Goal: Book appointment/travel/reservation

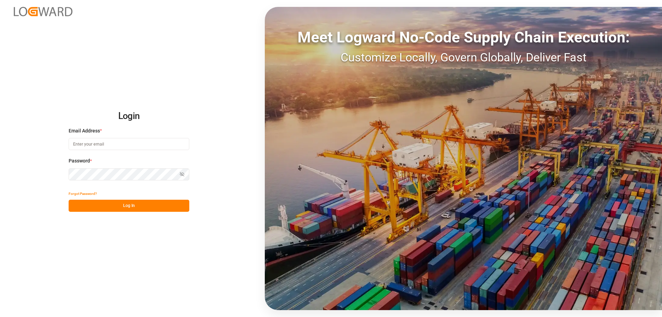
click at [122, 145] on input at bounding box center [129, 144] width 121 height 12
type input "[PERSON_NAME][EMAIL_ADDRESS][DOMAIN_NAME]"
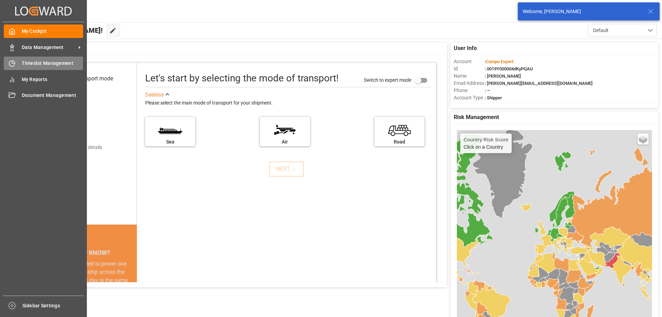
click at [13, 61] on icon at bounding box center [13, 62] width 3 height 3
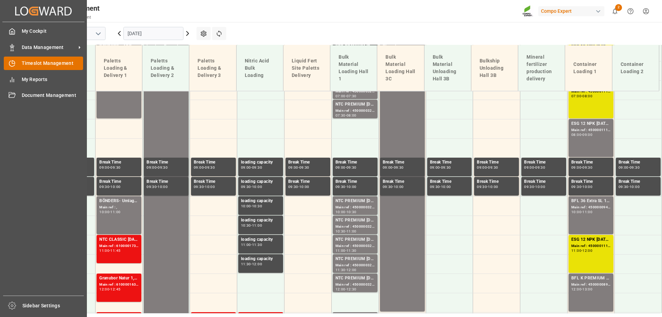
scroll to position [287, 0]
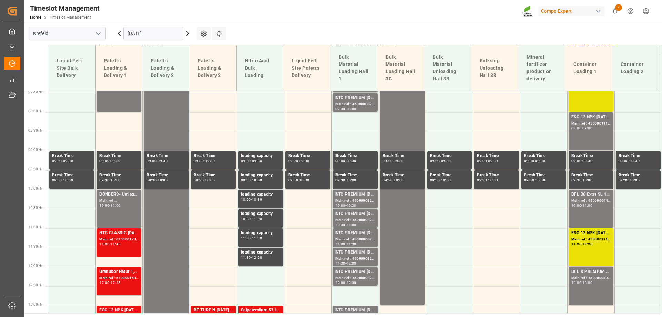
click at [132, 32] on input "[DATE]" at bounding box center [153, 33] width 60 height 13
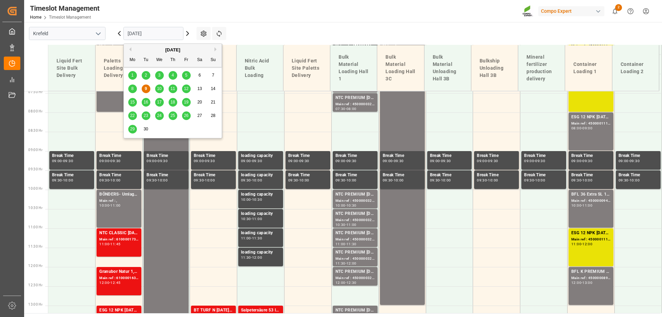
click at [185, 89] on span "12" at bounding box center [186, 88] width 4 height 5
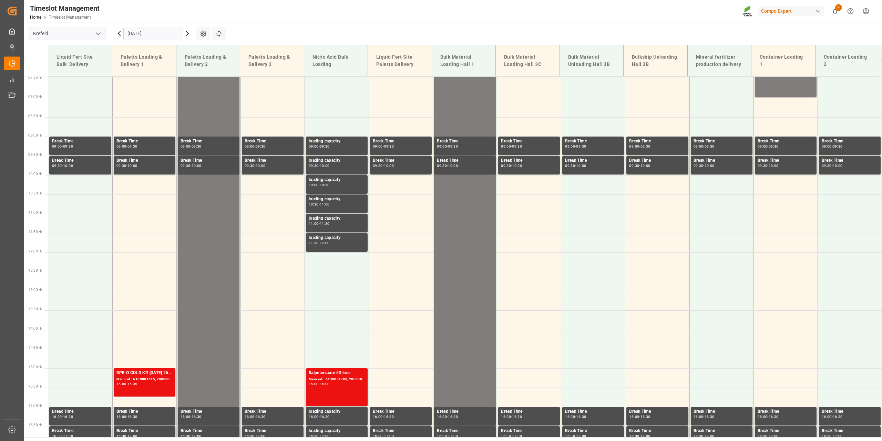
click at [158, 37] on input "[DATE]" at bounding box center [153, 33] width 60 height 13
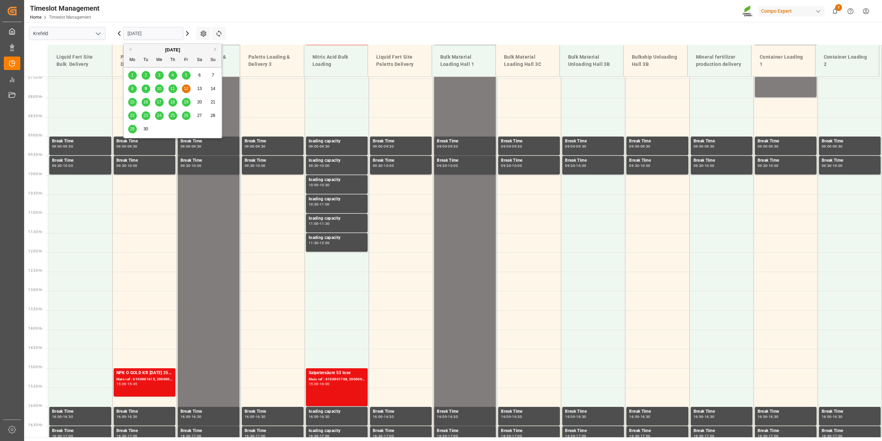
click at [145, 90] on span "9" at bounding box center [146, 88] width 2 height 5
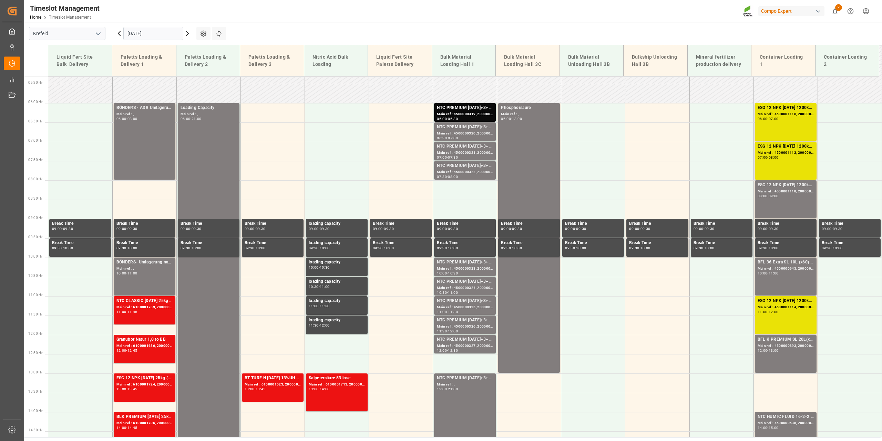
scroll to position [205, 0]
click at [153, 36] on input "[DATE]" at bounding box center [153, 33] width 60 height 13
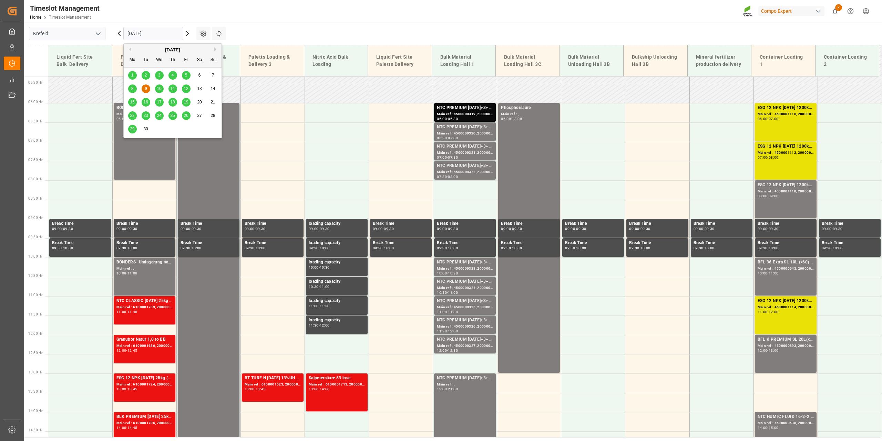
click at [160, 89] on span "10" at bounding box center [159, 88] width 4 height 5
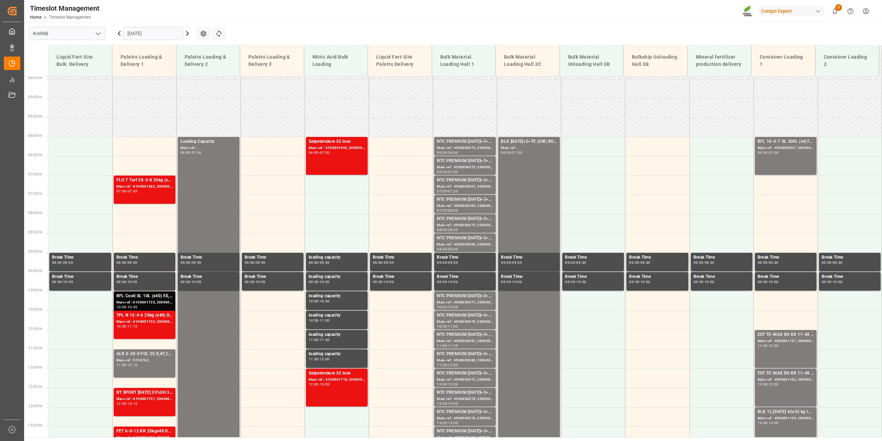
scroll to position [171, 0]
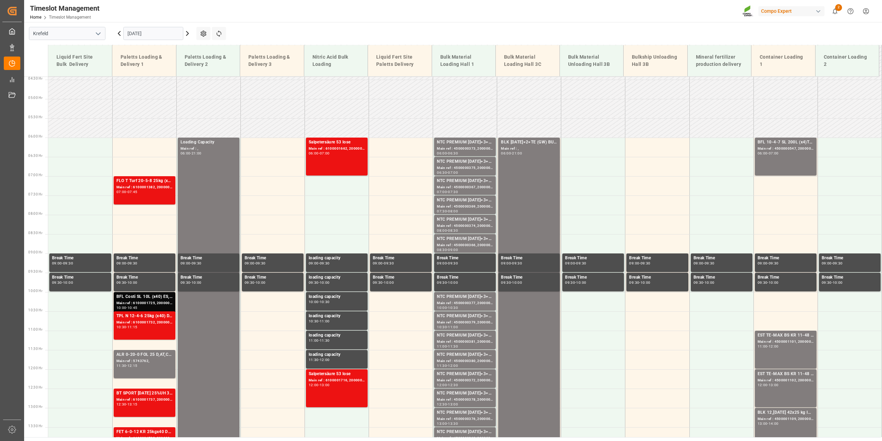
click at [140, 32] on input "[DATE]" at bounding box center [153, 33] width 60 height 13
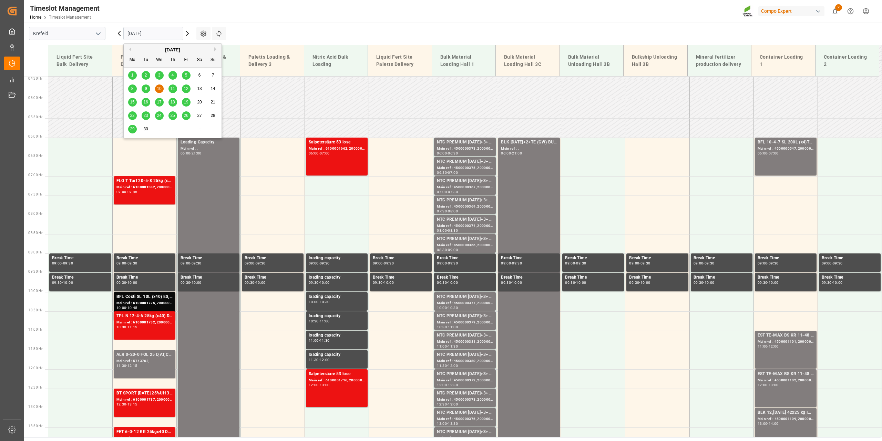
click at [148, 85] on div "9" at bounding box center [146, 89] width 9 height 8
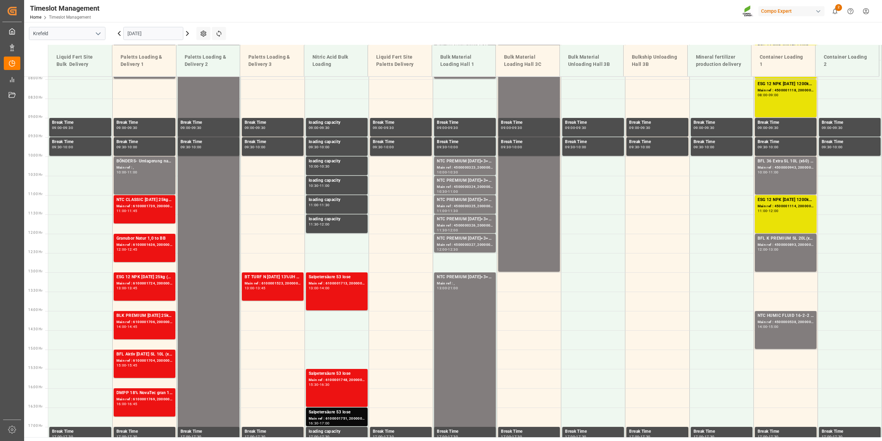
scroll to position [307, 0]
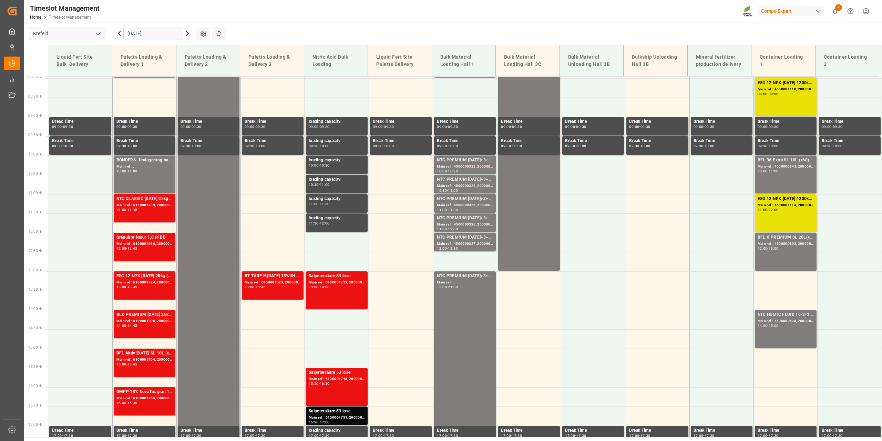
click at [147, 36] on input "[DATE]" at bounding box center [153, 33] width 60 height 13
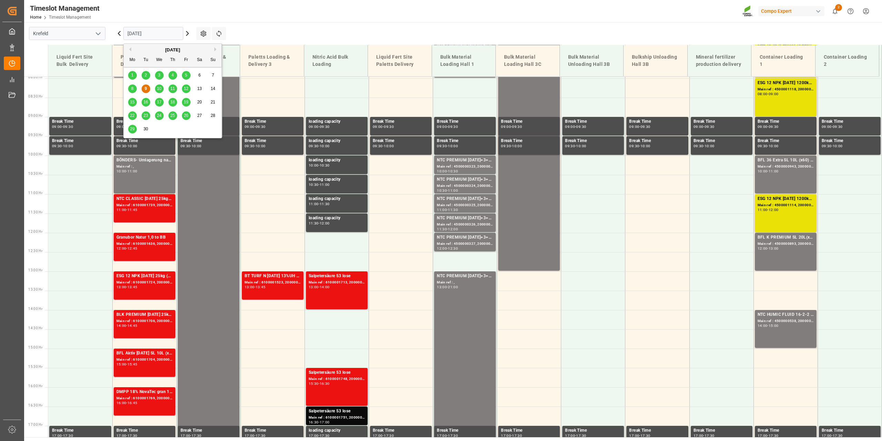
click at [185, 89] on span "12" at bounding box center [186, 88] width 4 height 5
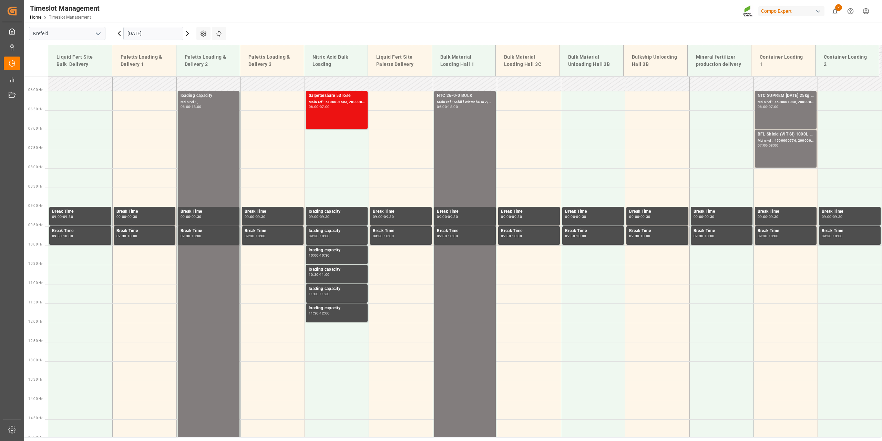
scroll to position [273, 0]
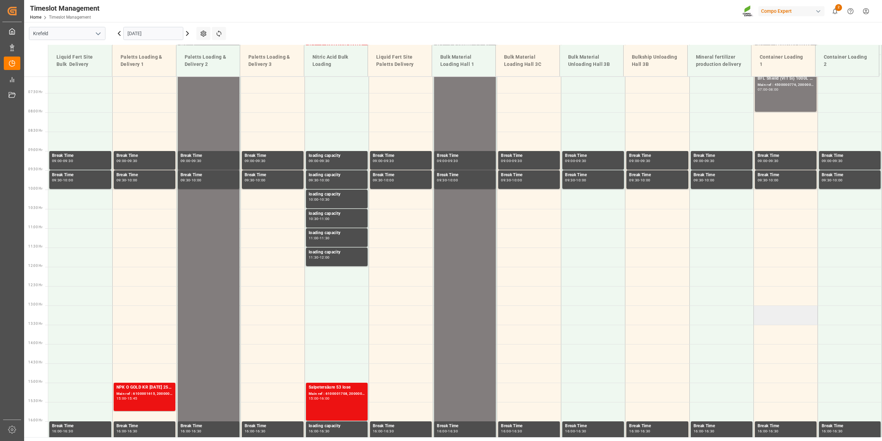
click at [661, 315] on td at bounding box center [786, 314] width 64 height 19
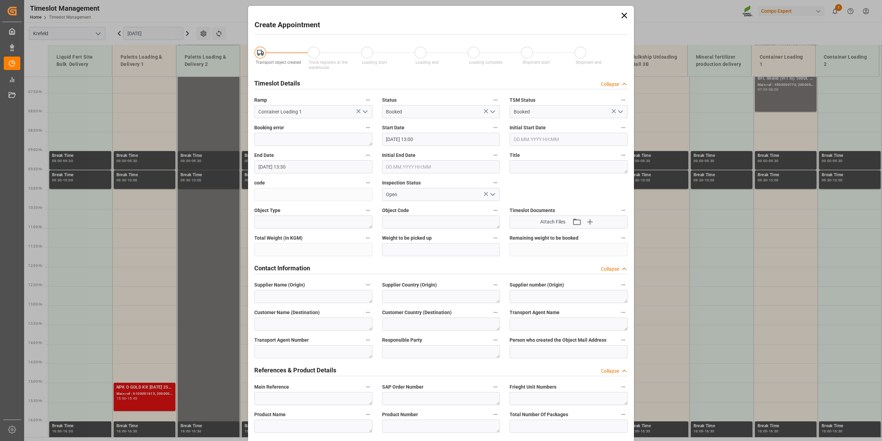
type input "[DATE] 13:00"
type input "[DATE] 13:30"
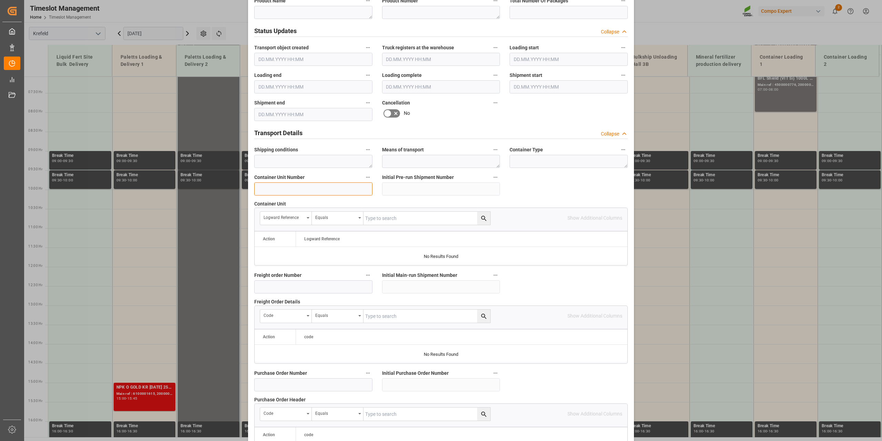
click at [322, 191] on input at bounding box center [313, 188] width 118 height 13
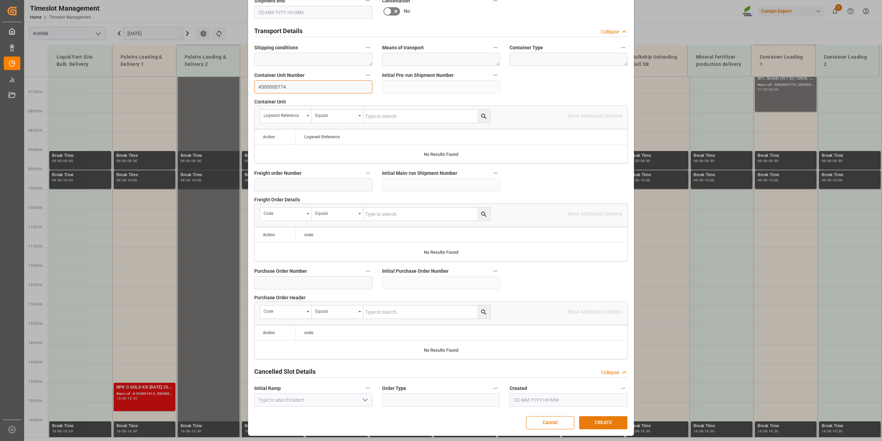
type input "4500000774"
click at [602, 316] on button "CREATE" at bounding box center [603, 422] width 48 height 13
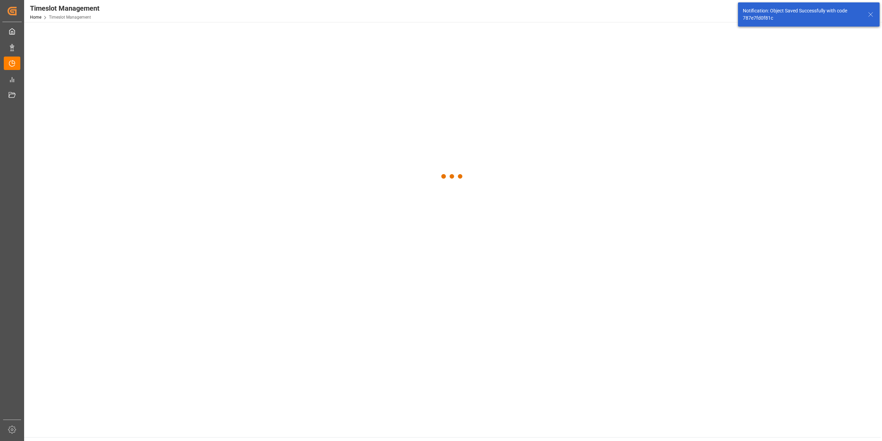
click at [272, 88] on div at bounding box center [452, 176] width 857 height 309
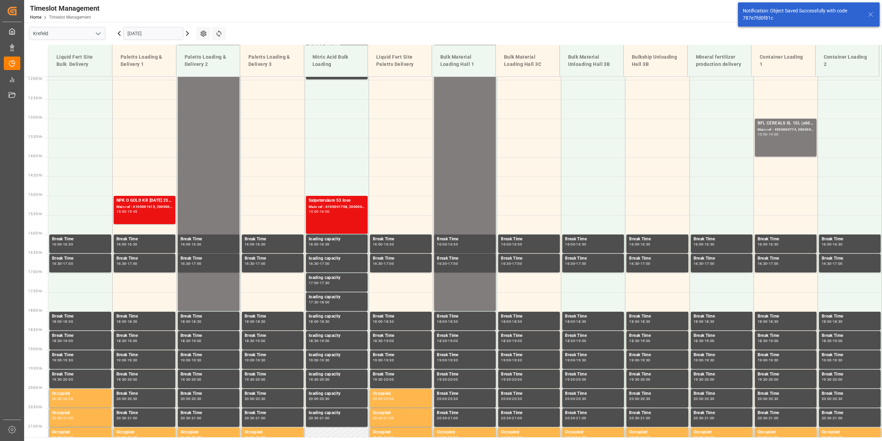
scroll to position [466, 0]
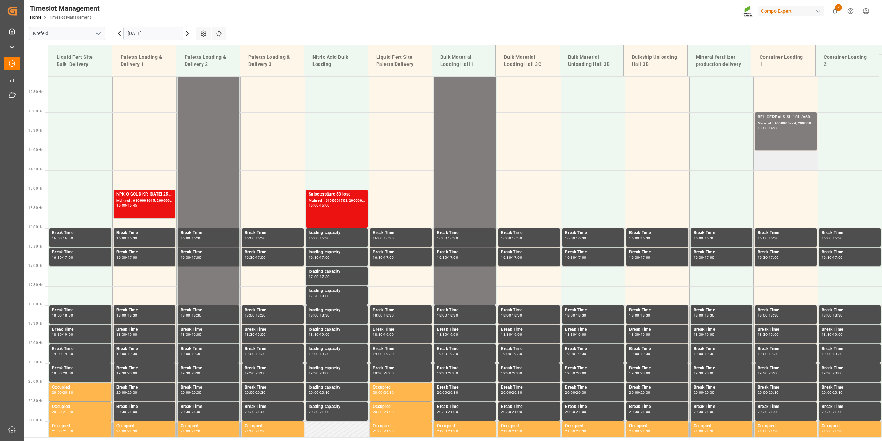
click at [661, 162] on td at bounding box center [786, 160] width 64 height 19
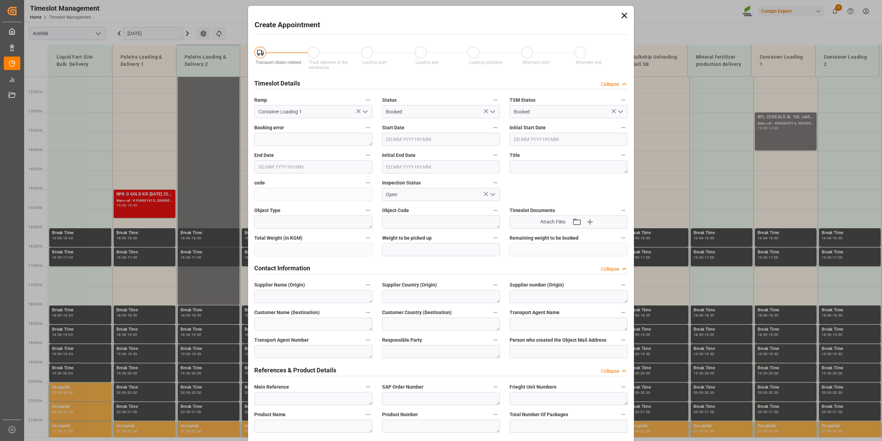
type input "[DATE] 14:00"
type input "[DATE] 14:30"
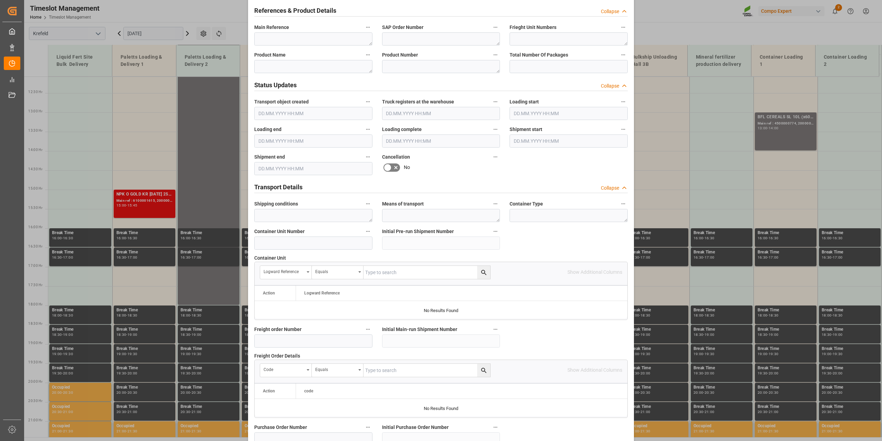
scroll to position [516, 0]
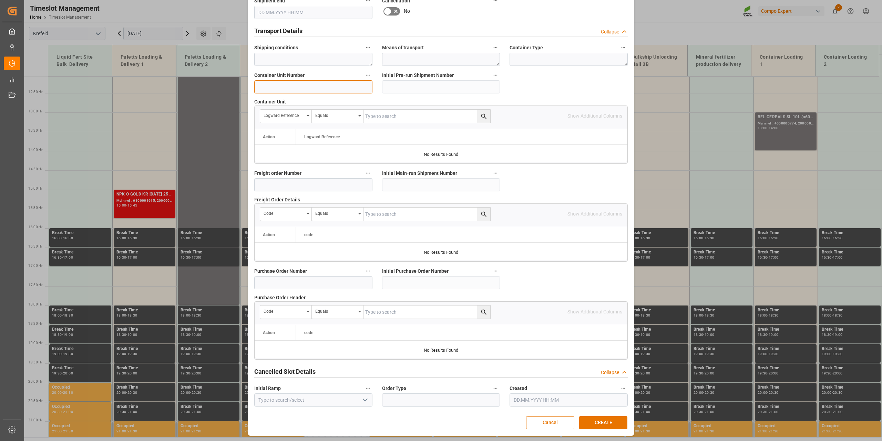
click at [310, 88] on input at bounding box center [313, 86] width 118 height 13
type input "4500000775"
click at [596, 316] on button "CREATE" at bounding box center [603, 422] width 48 height 13
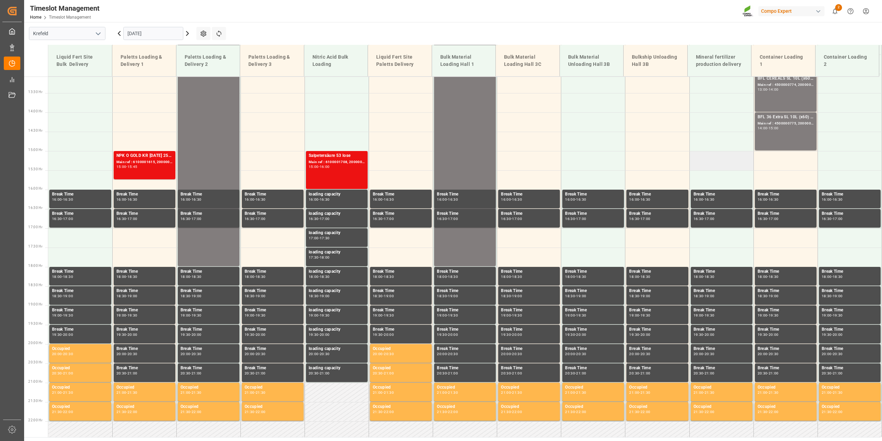
scroll to position [470, 0]
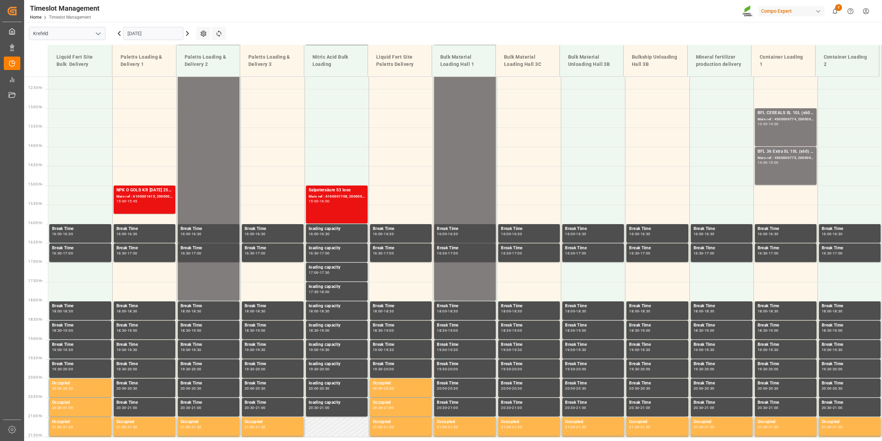
click at [138, 32] on input "[DATE]" at bounding box center [153, 33] width 60 height 13
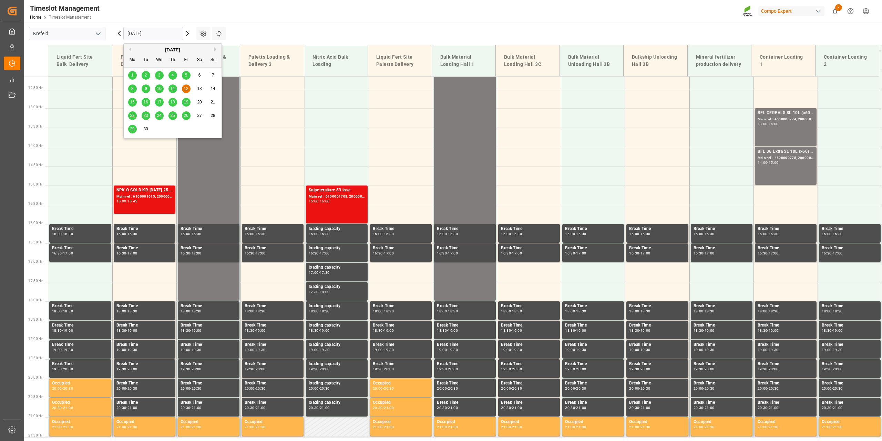
click at [158, 89] on span "10" at bounding box center [159, 88] width 4 height 5
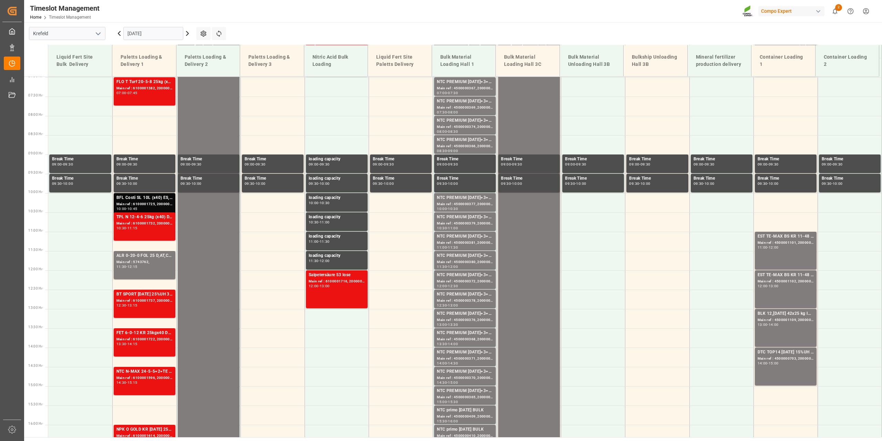
scroll to position [273, 0]
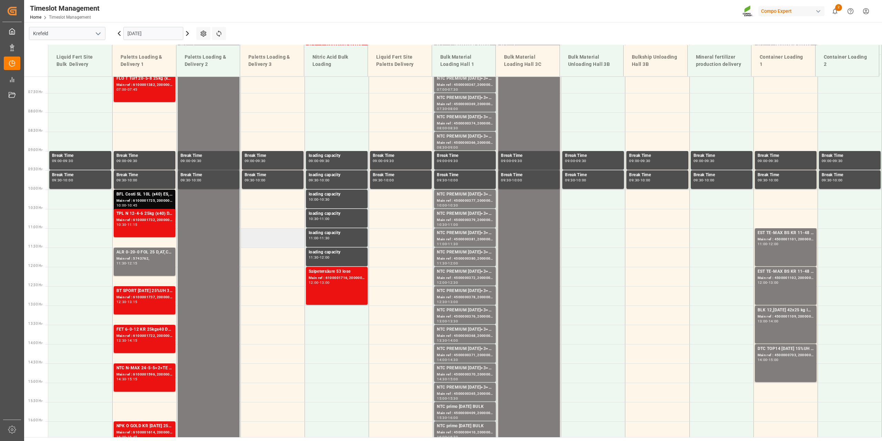
click at [253, 239] on td at bounding box center [273, 237] width 64 height 19
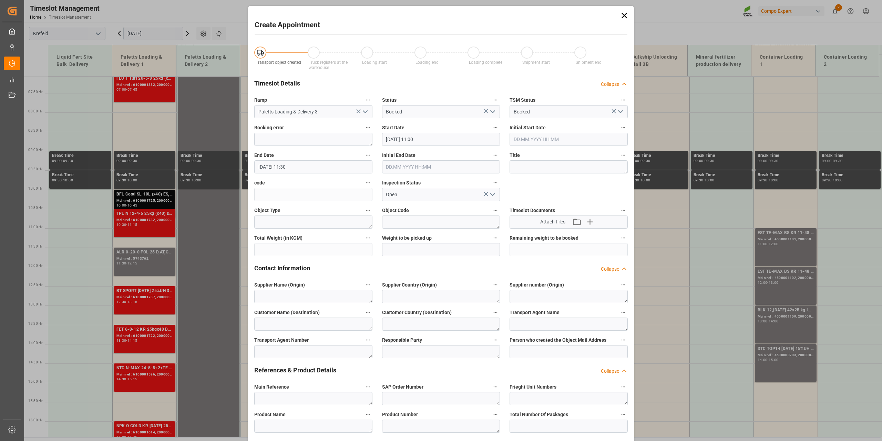
type input "[DATE] 11:00"
type input "[DATE] 11:30"
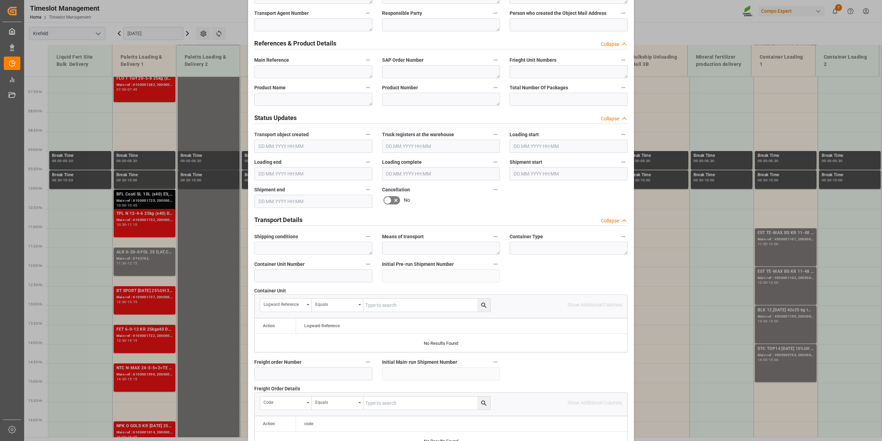
scroll to position [516, 0]
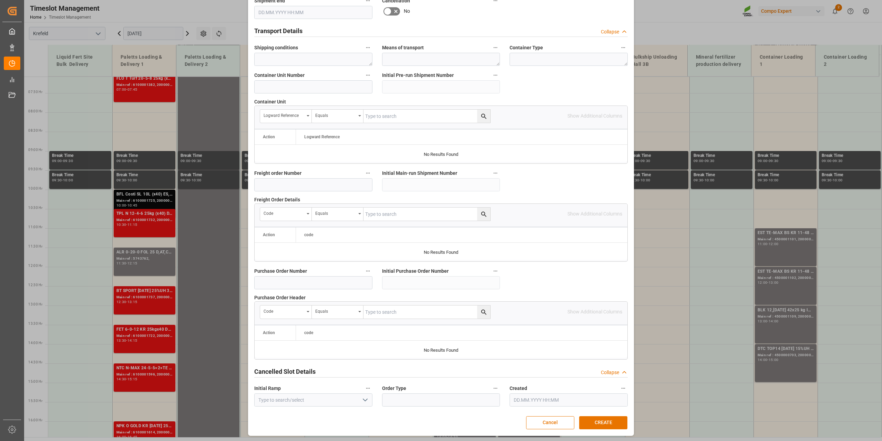
click at [314, 173] on label "Freight order Number" at bounding box center [313, 174] width 118 height 10
click at [364, 173] on button "Freight order Number" at bounding box center [368, 173] width 9 height 9
click at [314, 178] on div at bounding box center [441, 220] width 882 height 441
click at [314, 181] on input at bounding box center [313, 184] width 118 height 13
paste input "6100001802"
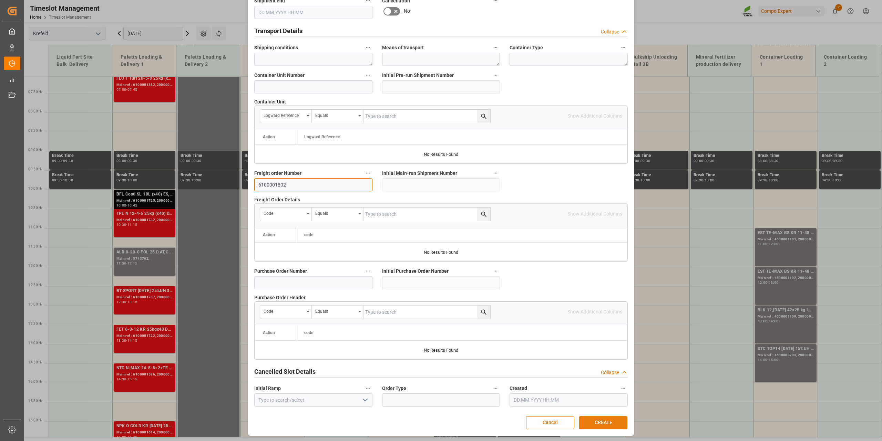
type input "6100001802"
click at [611, 316] on button "CREATE" at bounding box center [603, 422] width 48 height 13
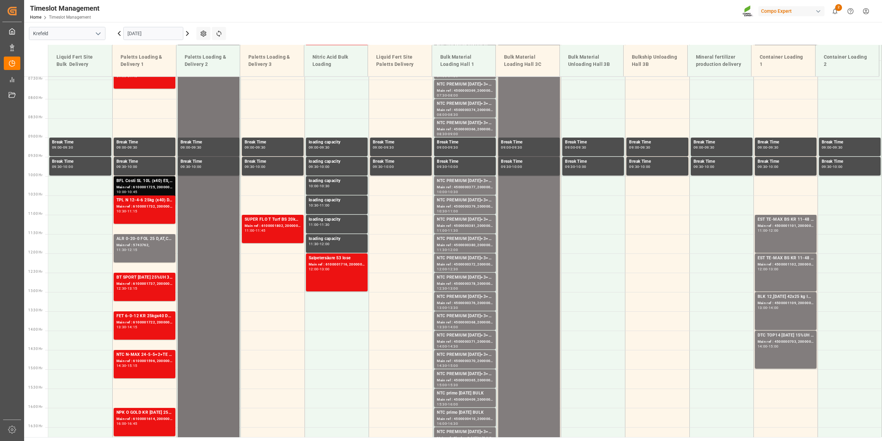
scroll to position [286, 0]
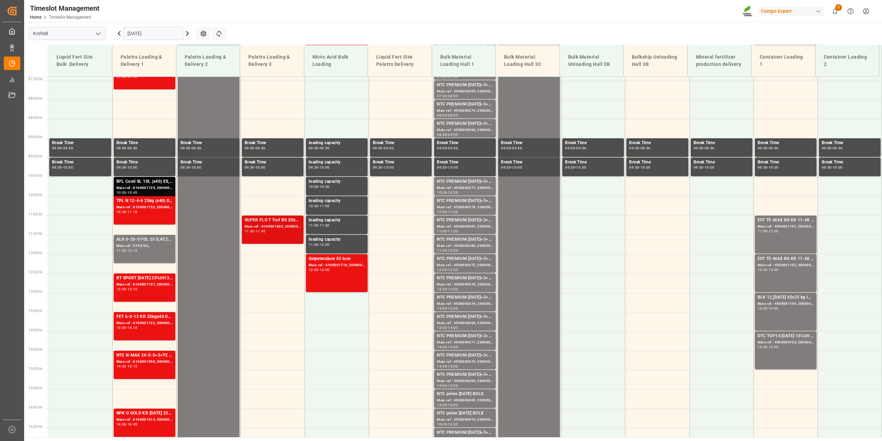
click at [252, 223] on div "SUPER FLO T Turf BS 20kg (x50) INTLD T 20 BS [DATE] 25KG (x40) FR" at bounding box center [273, 220] width 56 height 7
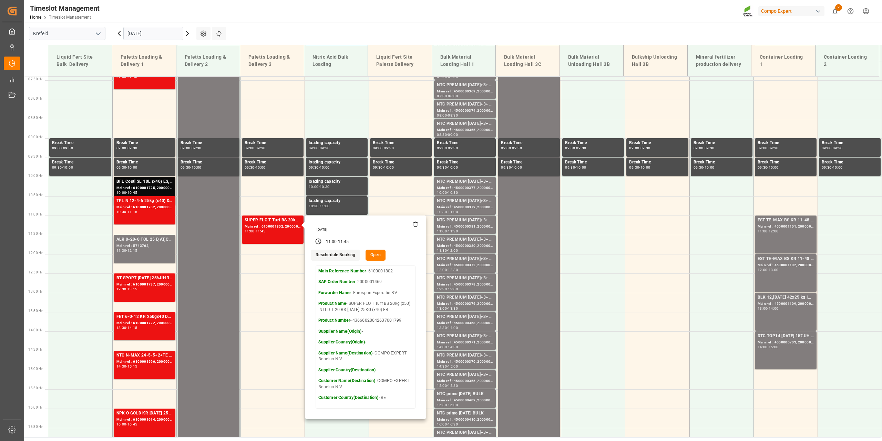
click at [370, 254] on button "Open" at bounding box center [376, 255] width 20 height 11
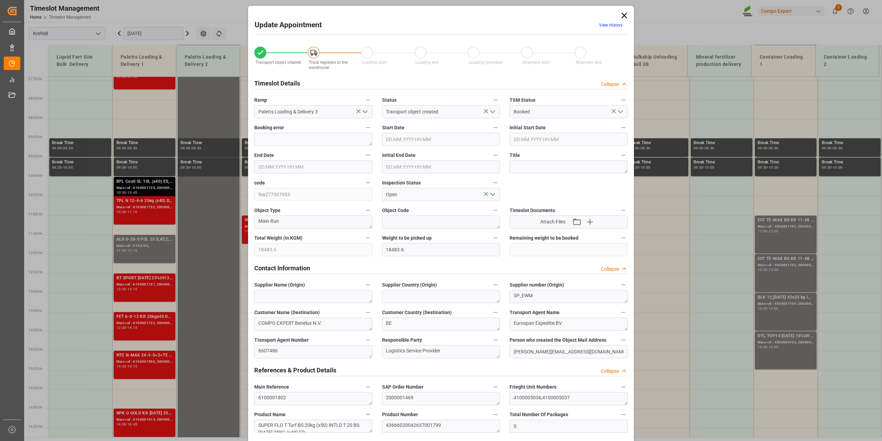
type input "18483.6"
type input "0"
type input "[DATE] 11:00"
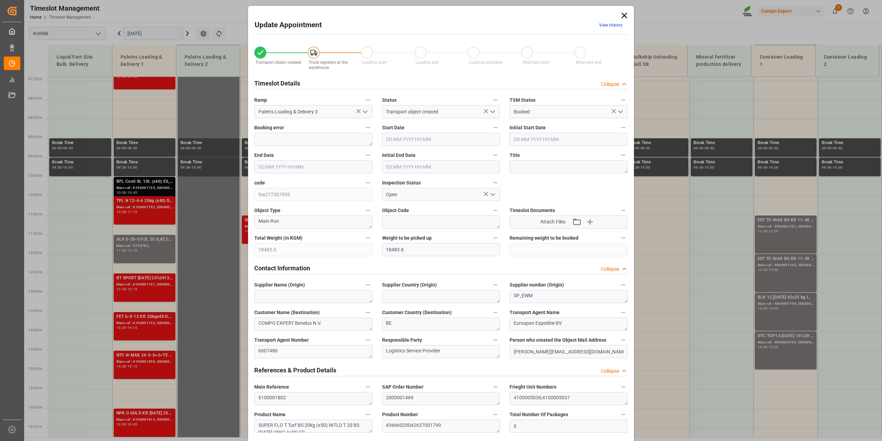
type input "[DATE] 11:45"
type input "[DATE] 11:30"
type input "[DATE] 16:46"
type input "[DATE] 06:15"
click at [407, 144] on input "[DATE] 11:00" at bounding box center [441, 139] width 118 height 13
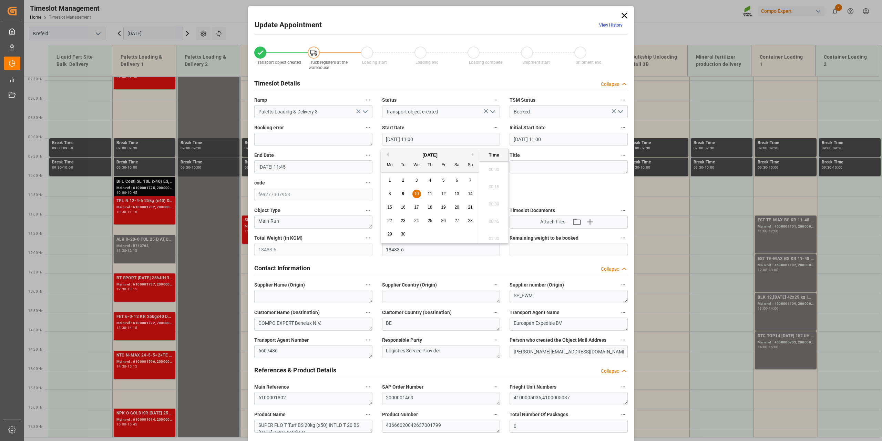
scroll to position [726, 0]
click at [416, 191] on div "10" at bounding box center [417, 194] width 9 height 8
click at [495, 238] on li "12:00" at bounding box center [493, 237] width 29 height 17
type input "[DATE] 12:00"
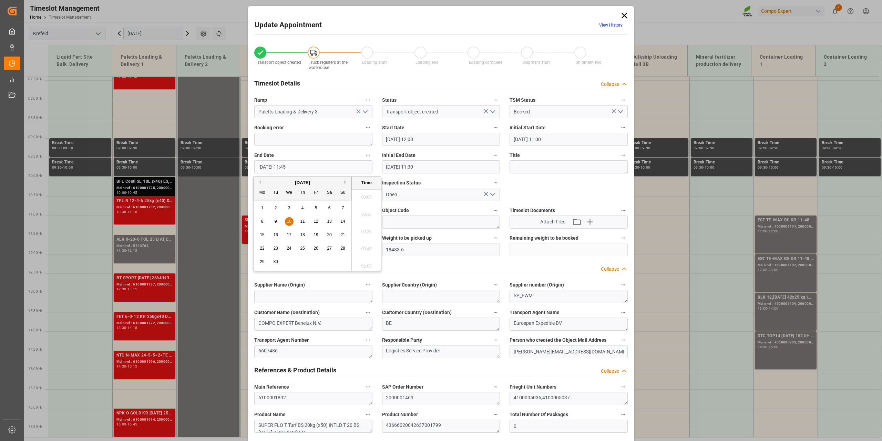
click at [309, 169] on input "[DATE] 11:45" at bounding box center [313, 166] width 118 height 13
click at [291, 219] on span "10" at bounding box center [289, 221] width 4 height 5
click at [364, 197] on li "12:45" at bounding box center [366, 194] width 29 height 17
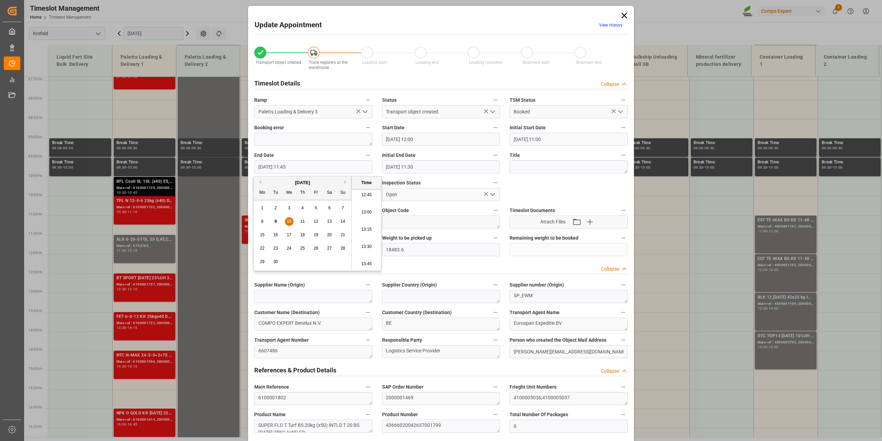
type input "[DATE] 12:45"
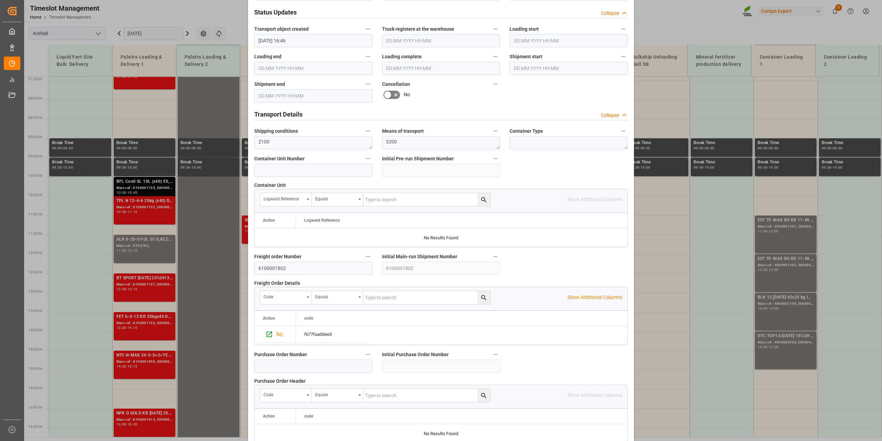
scroll to position [516, 0]
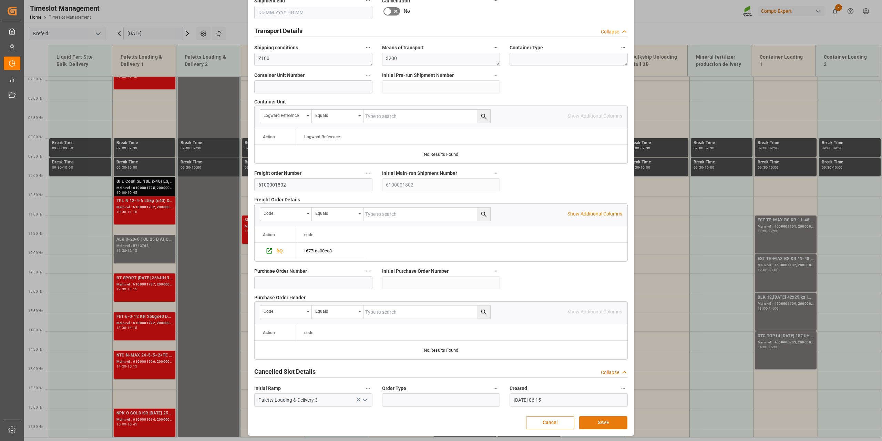
click at [597, 316] on button "SAVE" at bounding box center [603, 422] width 48 height 13
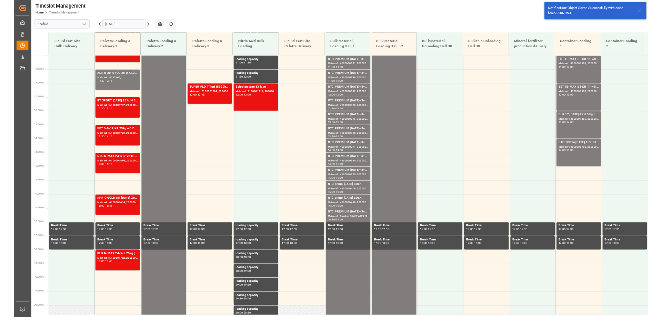
scroll to position [427, 0]
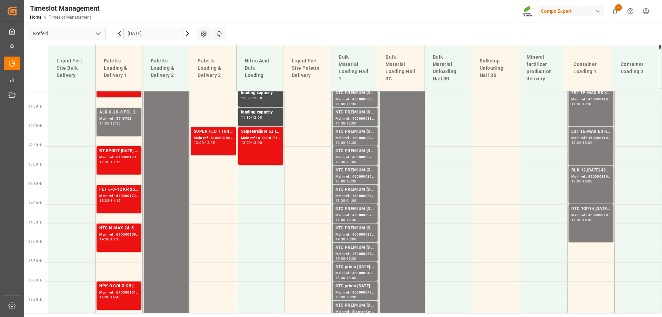
click at [139, 30] on input "[DATE]" at bounding box center [153, 33] width 60 height 13
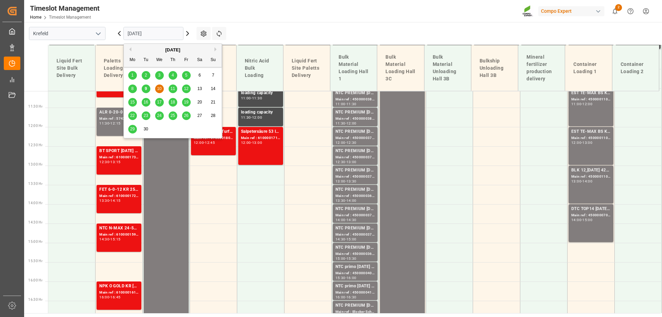
click at [146, 88] on span "9" at bounding box center [146, 88] width 2 height 5
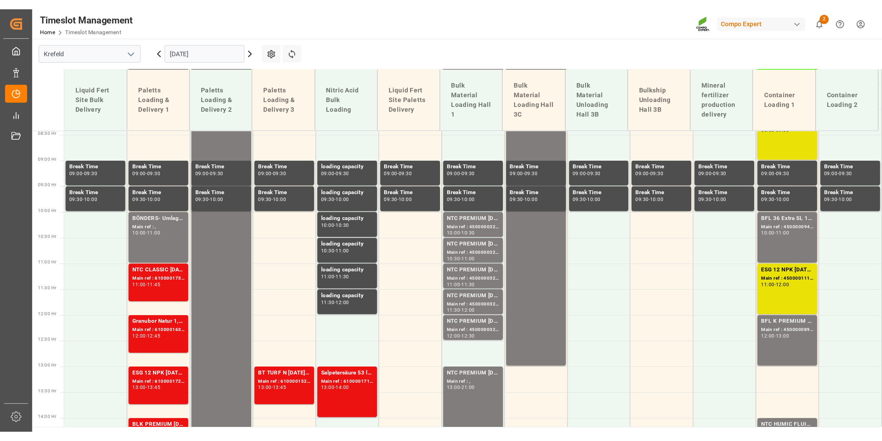
scroll to position [326, 0]
